Goal: Navigation & Orientation: Find specific page/section

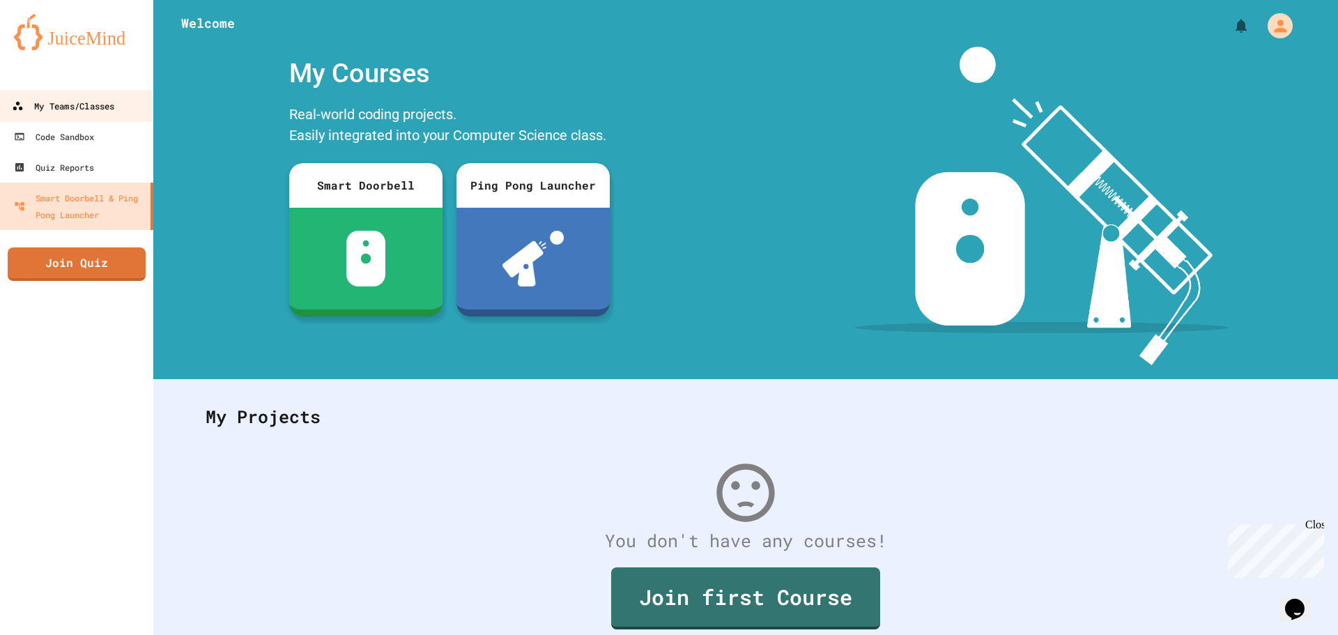
click at [76, 109] on div "My Teams/Classes" at bounding box center [63, 106] width 102 height 17
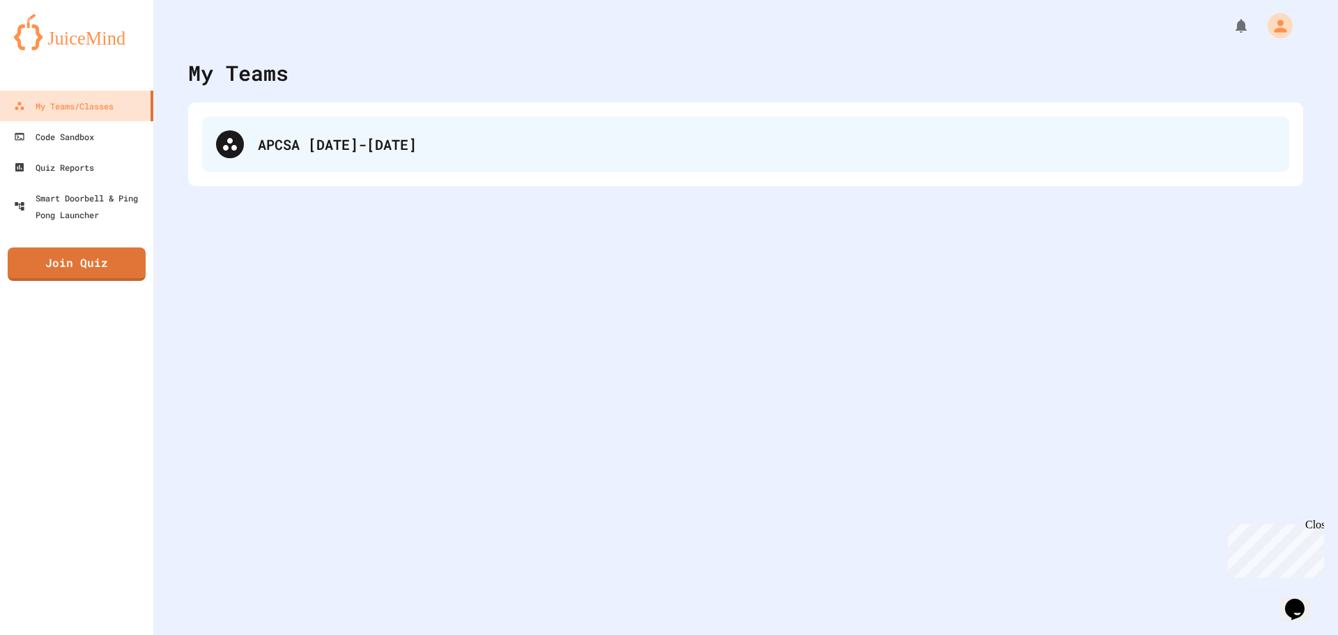
click at [428, 140] on div "APCSA [DATE]-[DATE]" at bounding box center [766, 144] width 1017 height 21
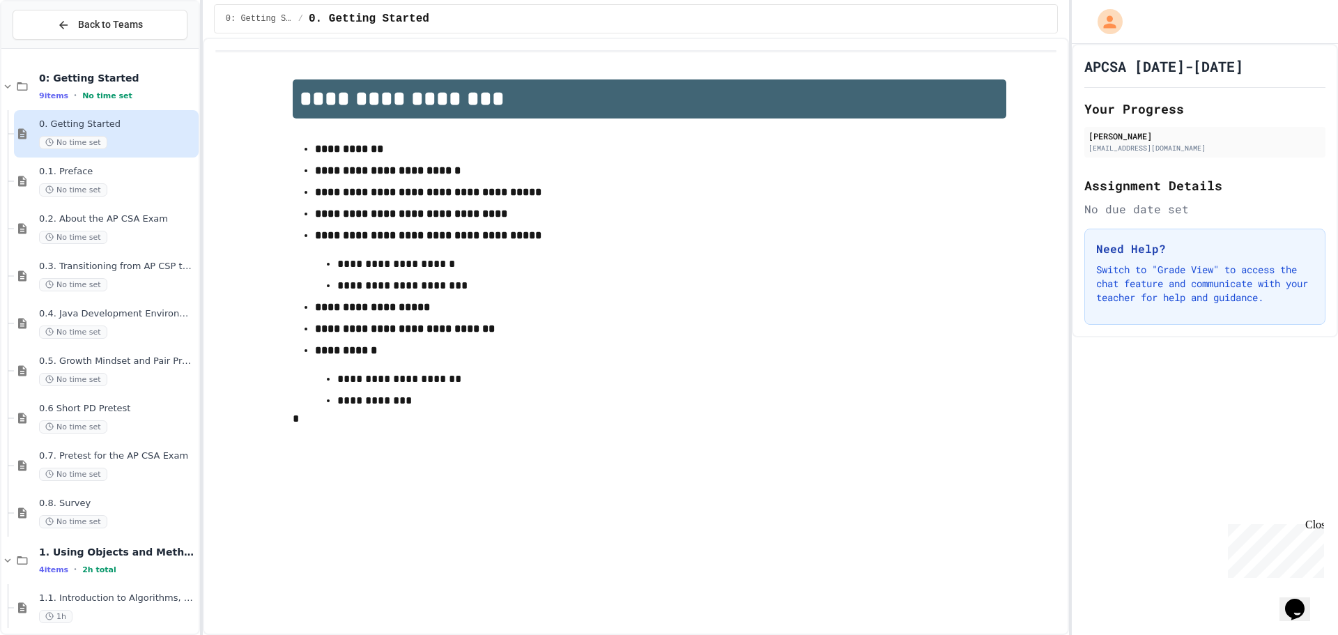
scroll to position [201, 0]
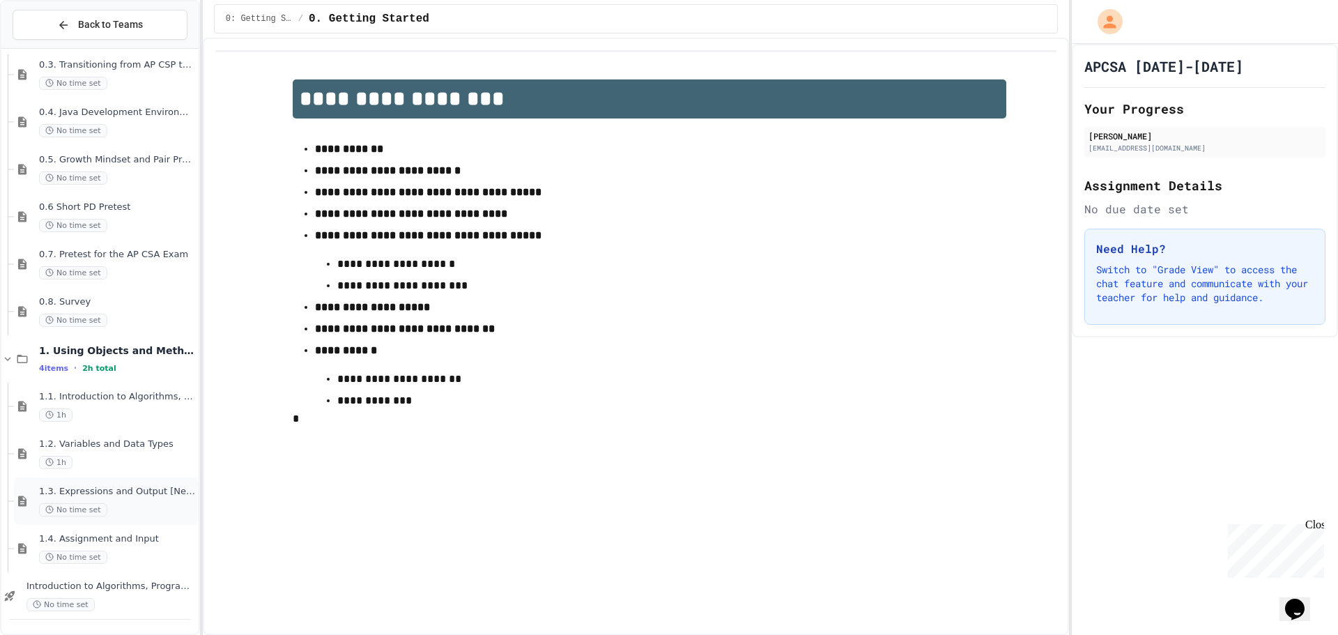
click at [114, 499] on div "1.3. Expressions and Output [New] No time set" at bounding box center [117, 501] width 157 height 31
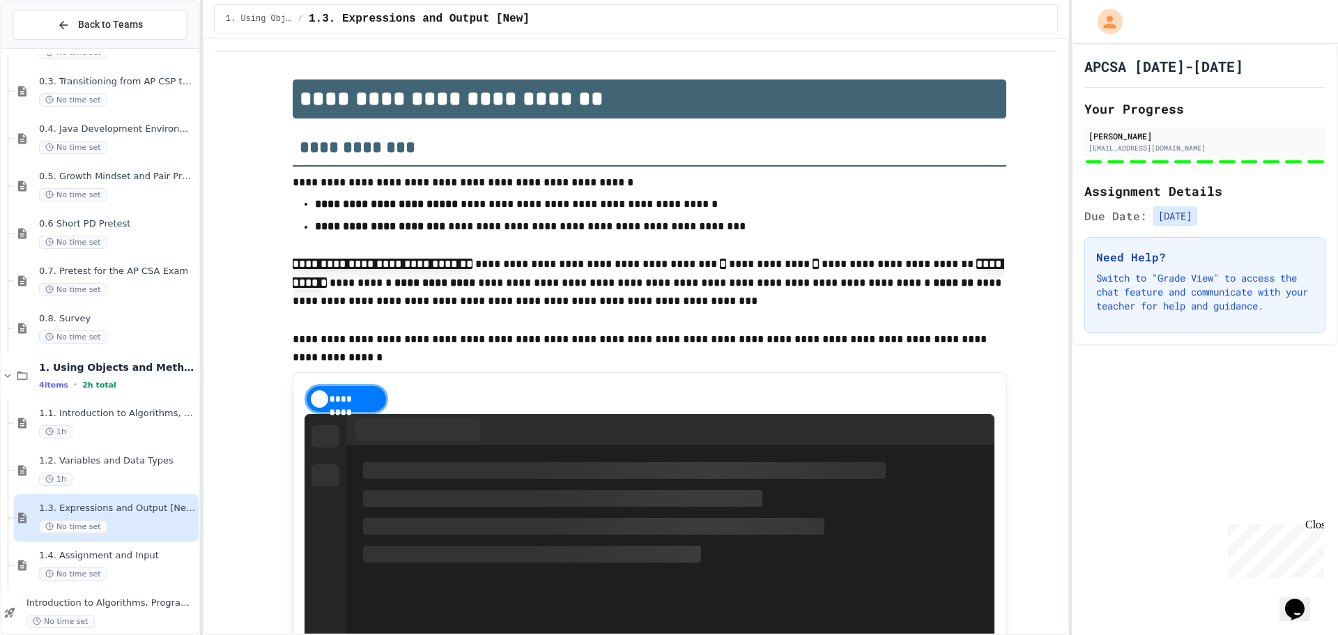
scroll to position [201, 0]
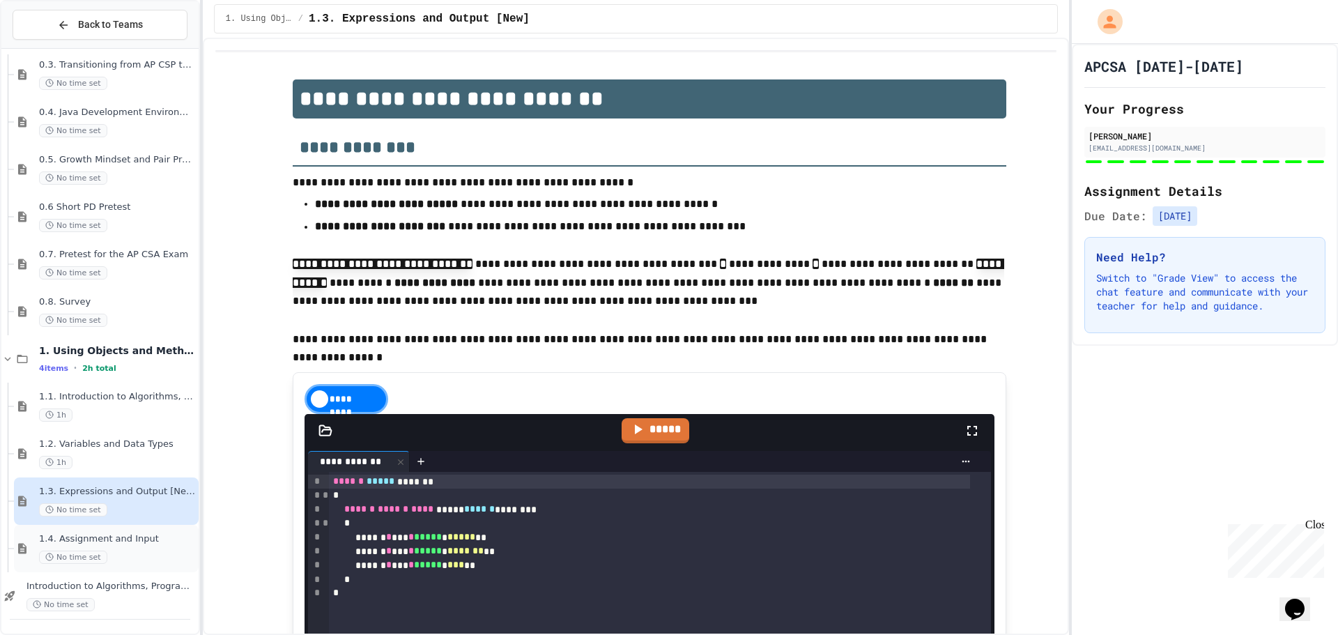
click at [141, 552] on div "No time set" at bounding box center [117, 557] width 157 height 13
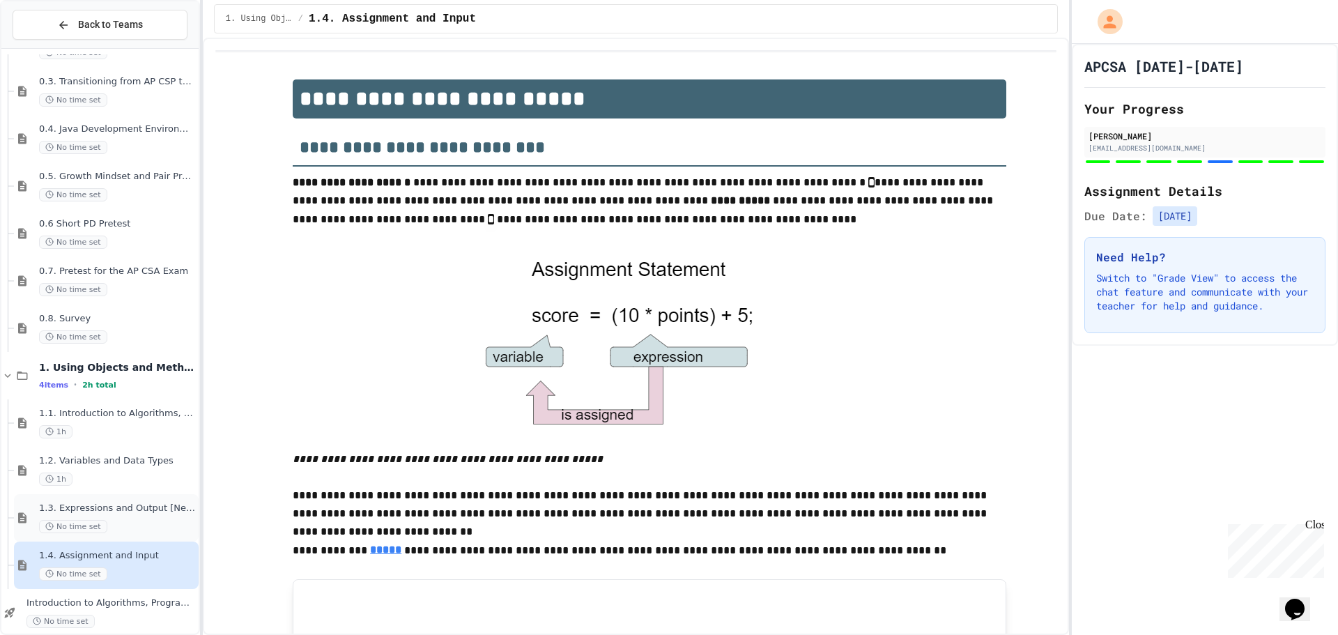
scroll to position [792, 0]
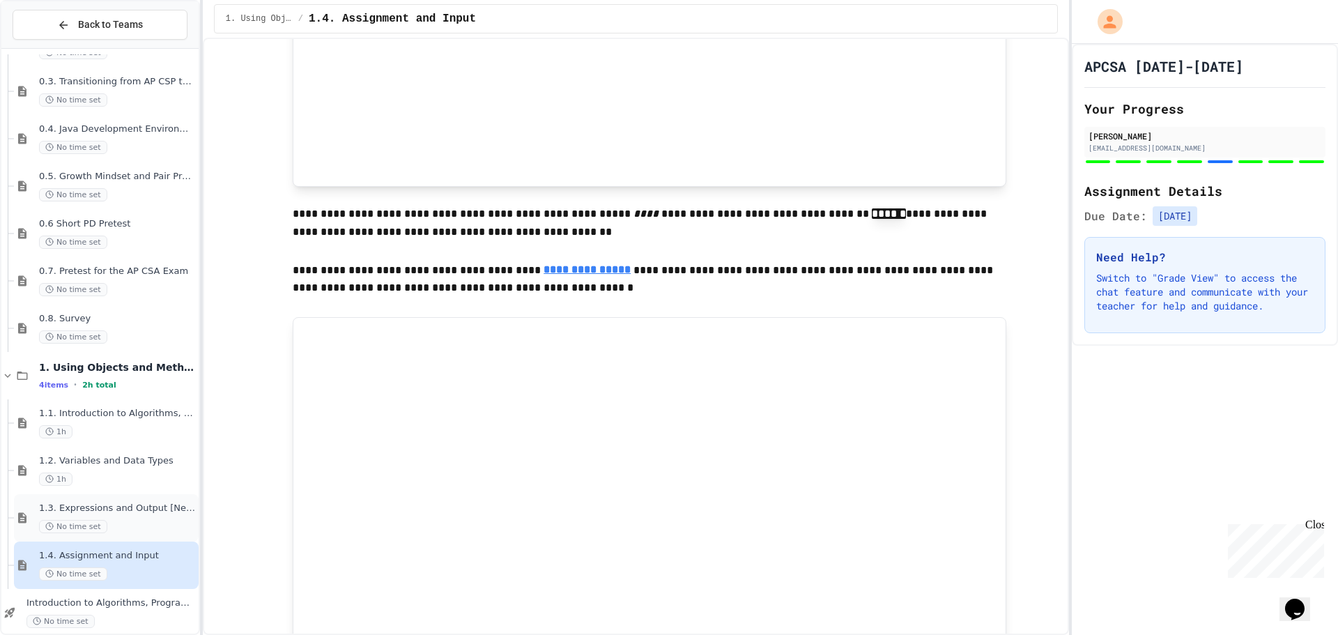
click at [121, 527] on div "No time set" at bounding box center [117, 526] width 157 height 13
